Goal: Task Accomplishment & Management: Manage account settings

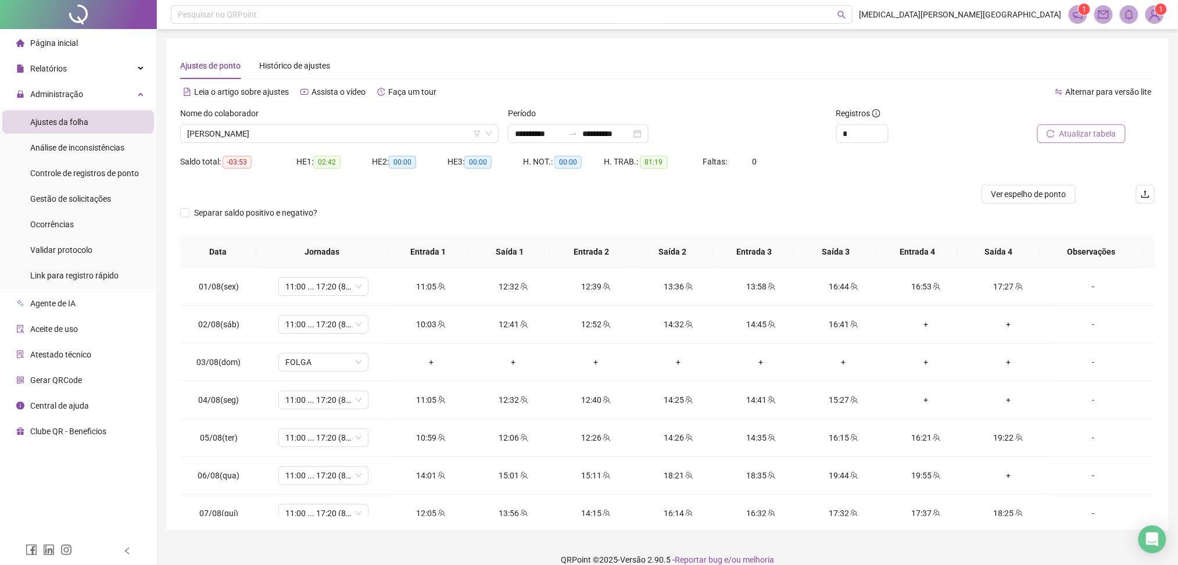
click at [1052, 130] on icon "reload" at bounding box center [1051, 134] width 8 height 8
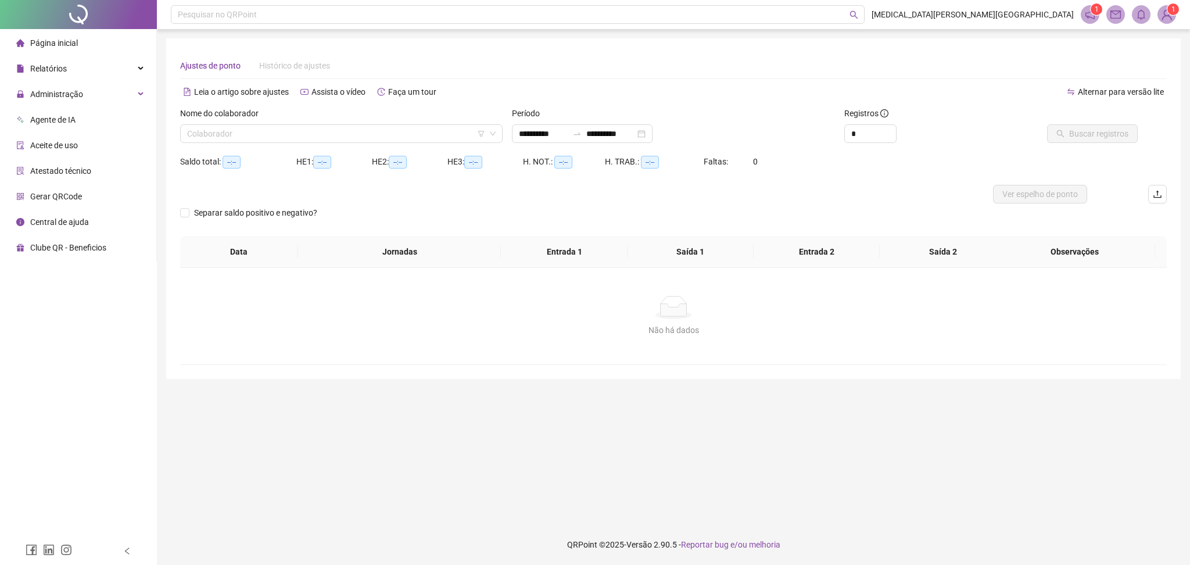
type input "**********"
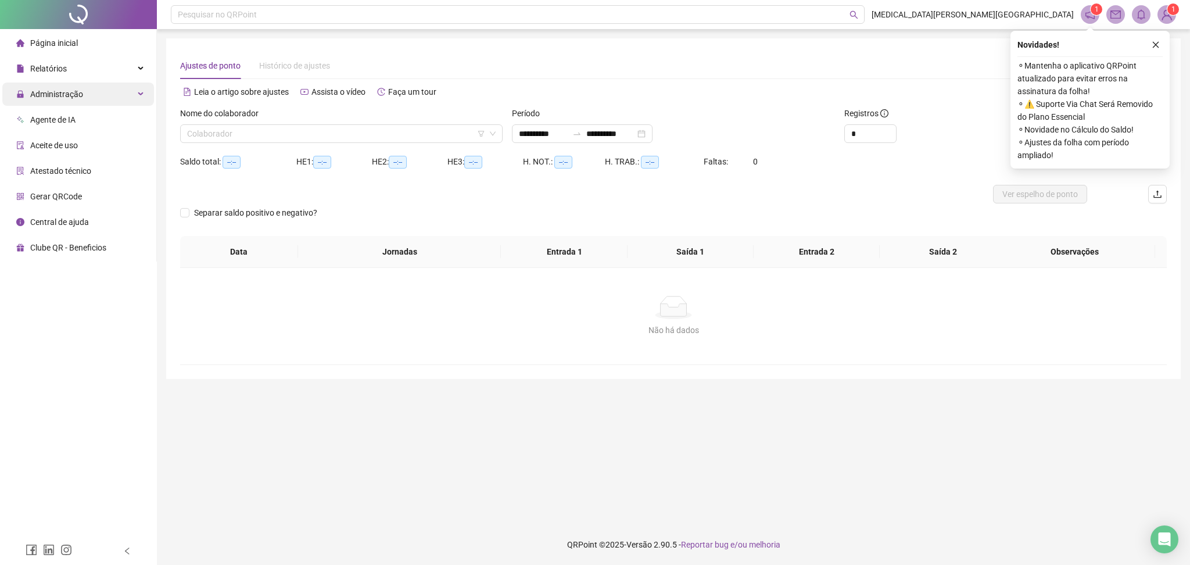
click at [96, 96] on div "Administração" at bounding box center [78, 93] width 152 height 23
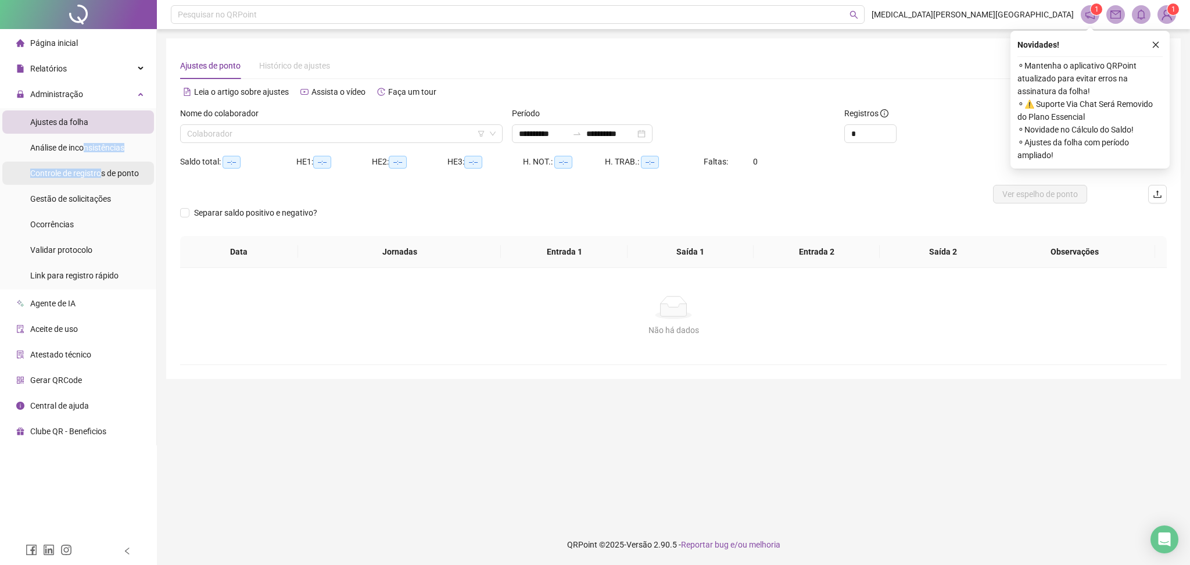
drag, startPoint x: 84, startPoint y: 146, endPoint x: 101, endPoint y: 177, distance: 34.3
click at [100, 177] on ul "Ajustes da folha Análise de inconsistências Controle de registros de ponto Gest…" at bounding box center [78, 198] width 156 height 181
click at [106, 168] on span "Controle de registros de ponto" at bounding box center [84, 172] width 109 height 9
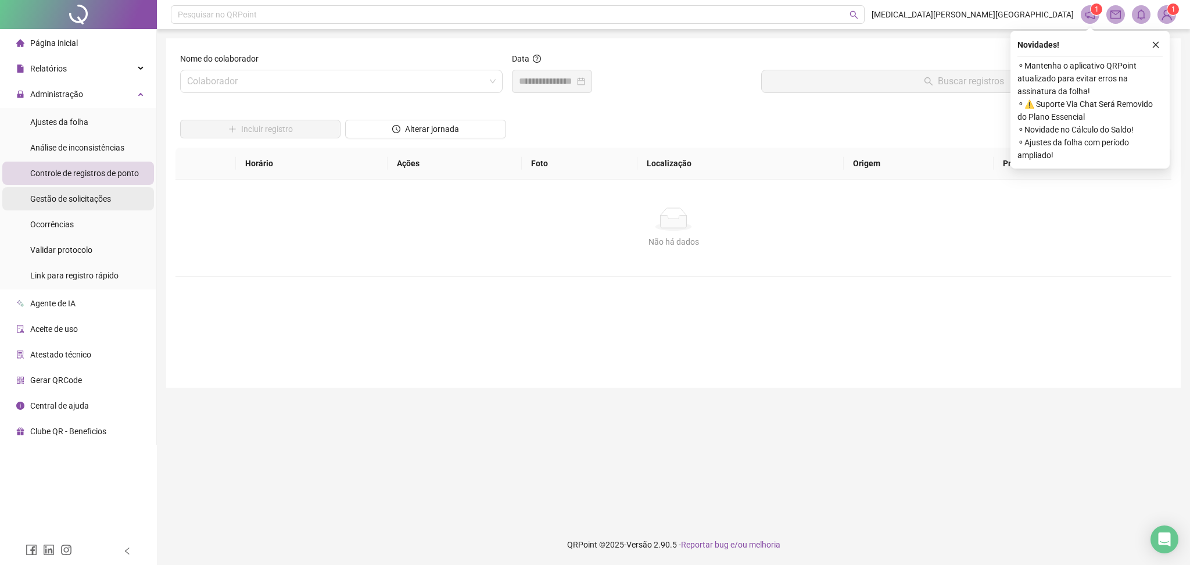
click at [85, 202] on span "Gestão de solicitações" at bounding box center [70, 198] width 81 height 9
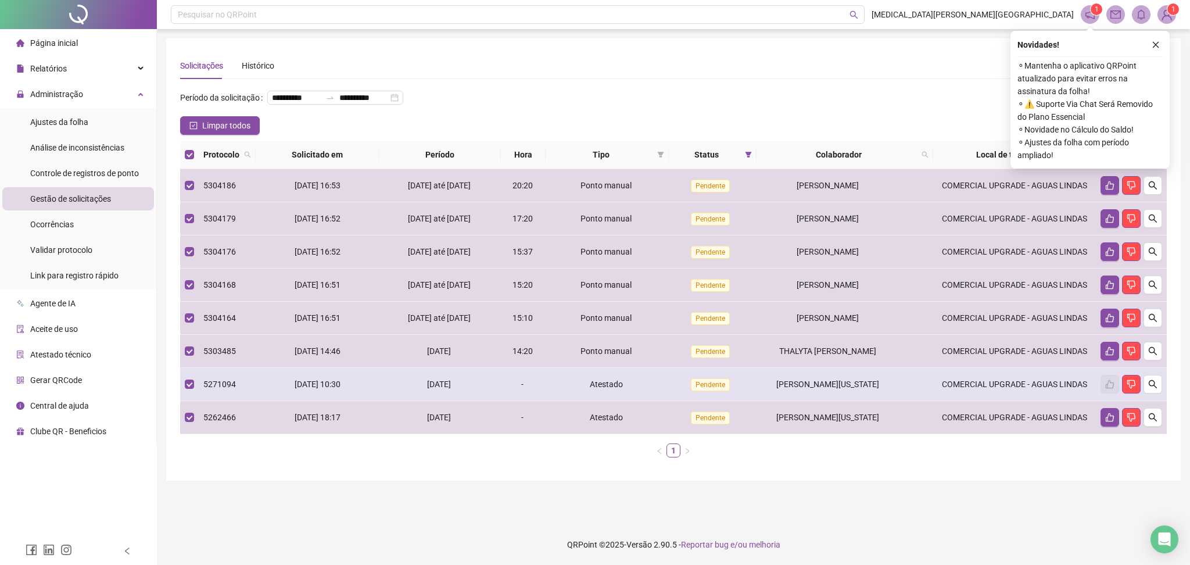
click at [196, 399] on td at bounding box center [189, 384] width 19 height 33
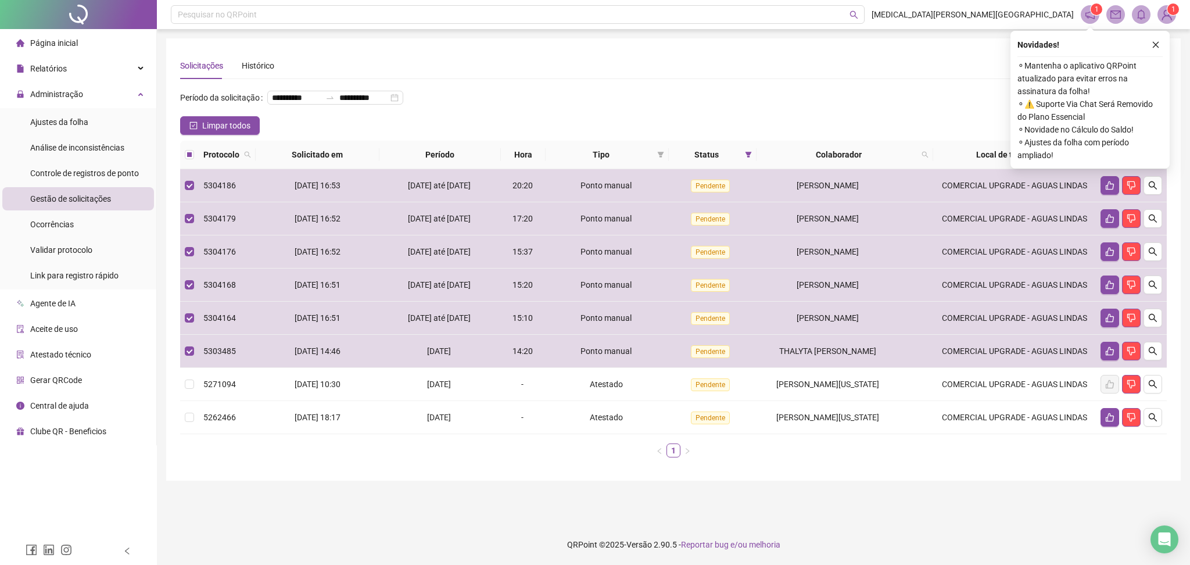
click at [1121, 159] on icon "like" at bounding box center [1122, 154] width 8 height 8
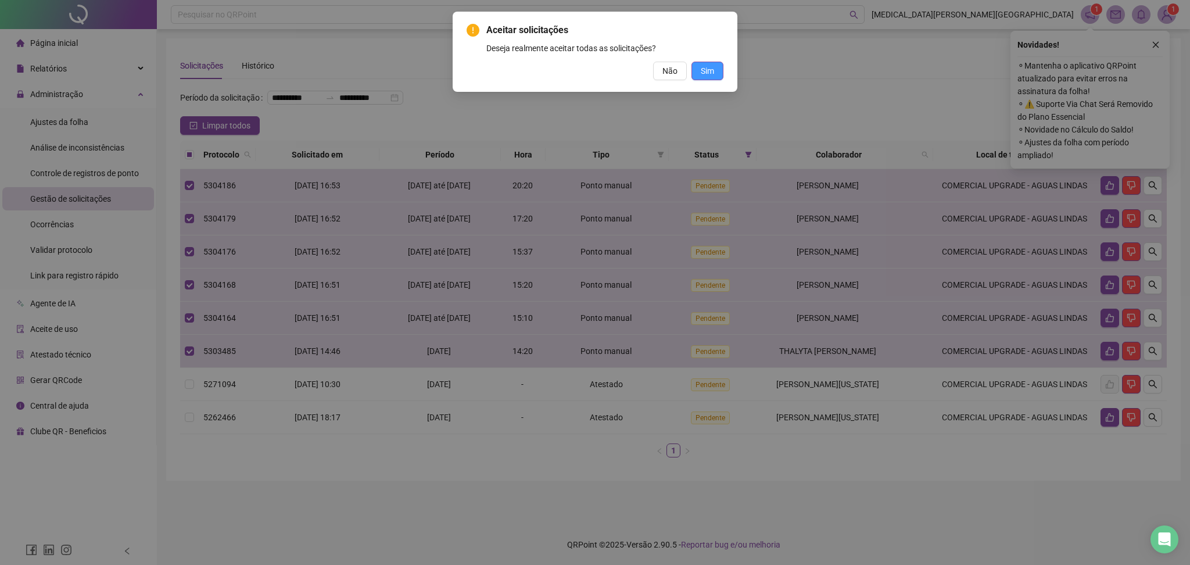
click at [708, 67] on span "Sim" at bounding box center [707, 70] width 13 height 13
